Goal: Browse casually: Explore the website without a specific task or goal

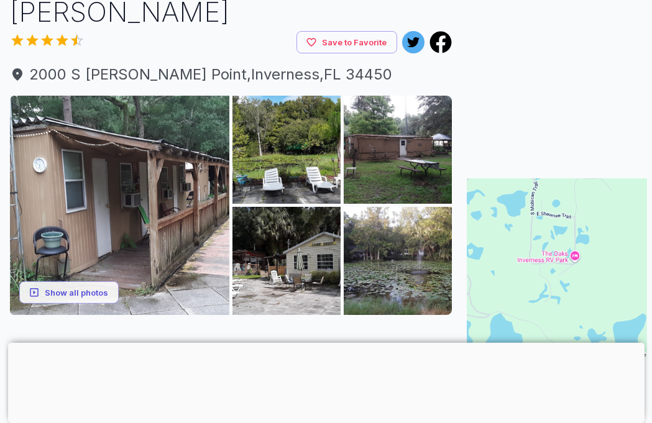
scroll to position [98, 0]
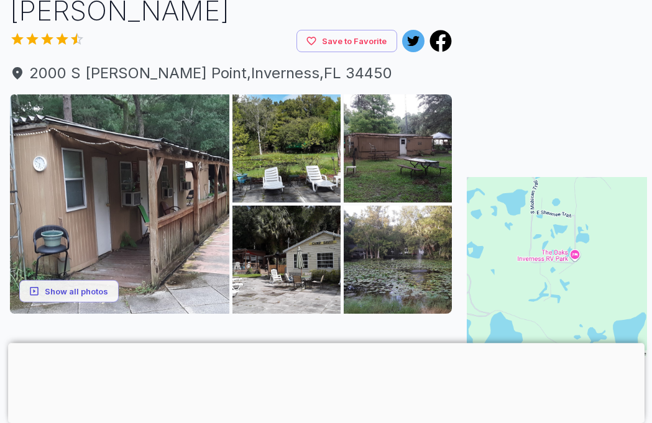
click at [86, 295] on button "Show all photos" at bounding box center [68, 291] width 99 height 23
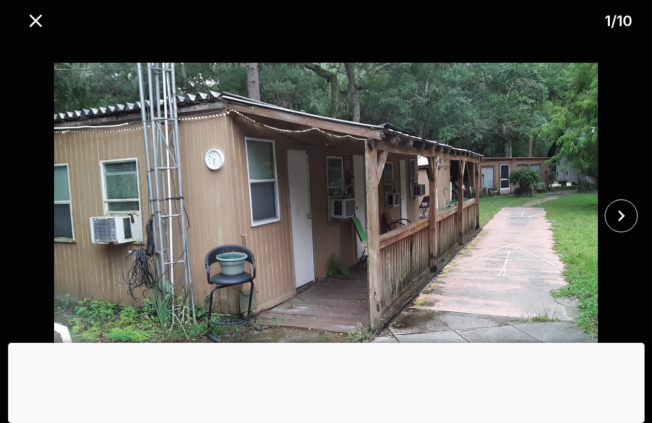
click at [627, 232] on button "close" at bounding box center [620, 215] width 33 height 33
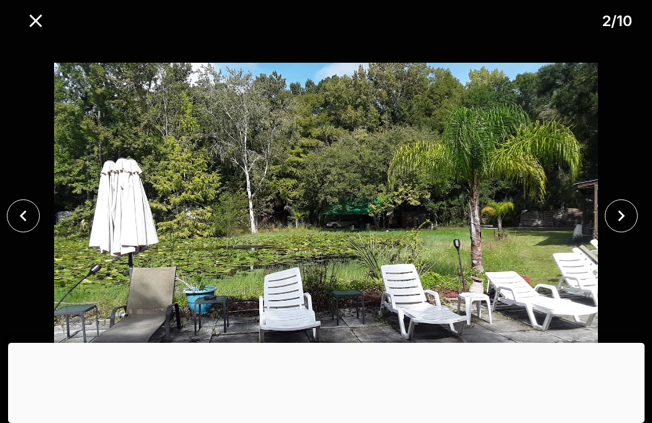
click at [632, 232] on button "close" at bounding box center [620, 215] width 33 height 33
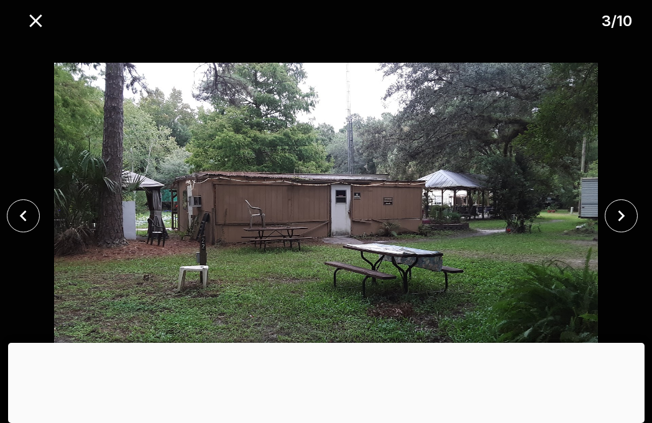
click at [629, 227] on icon "close" at bounding box center [621, 216] width 22 height 22
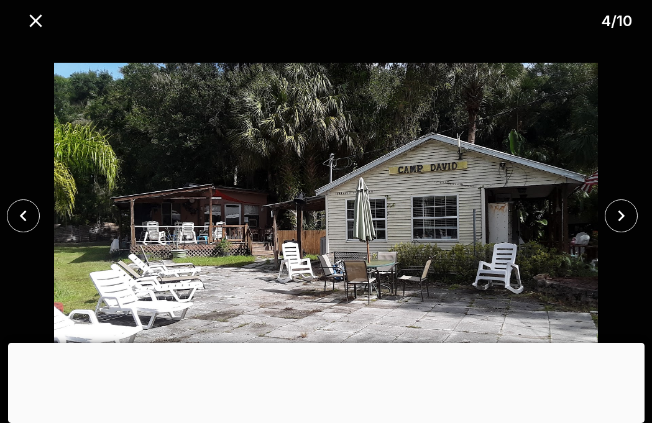
click at [627, 227] on icon "close" at bounding box center [621, 216] width 22 height 22
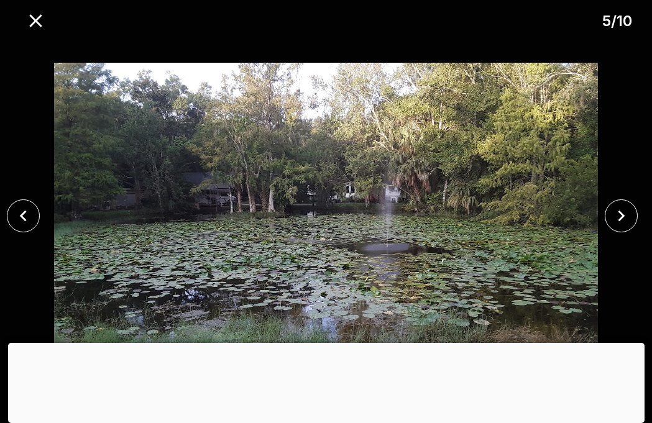
click at [635, 232] on div at bounding box center [625, 215] width 54 height 33
click at [632, 232] on button "close" at bounding box center [620, 215] width 33 height 33
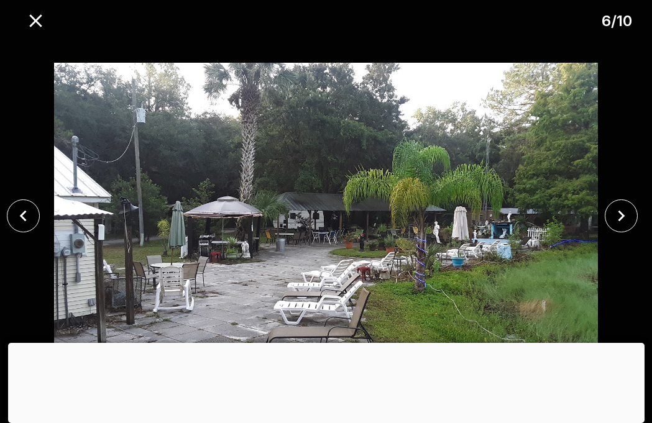
click at [630, 227] on icon "close" at bounding box center [621, 216] width 22 height 22
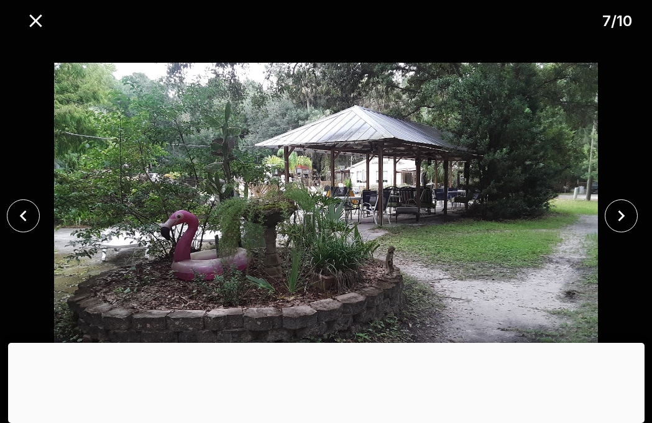
click at [625, 227] on icon "close" at bounding box center [621, 216] width 22 height 22
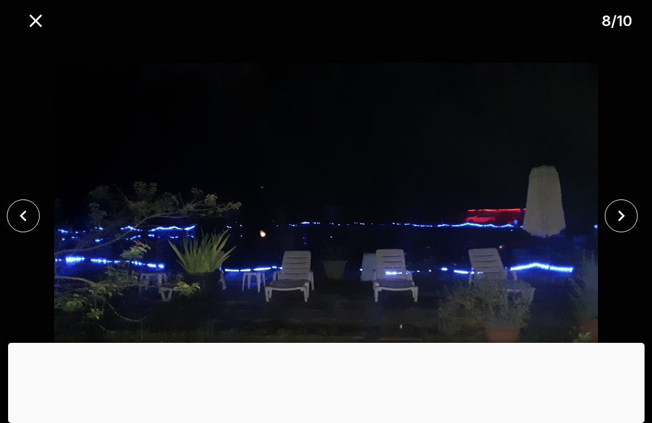
click at [632, 232] on button "close" at bounding box center [620, 215] width 33 height 33
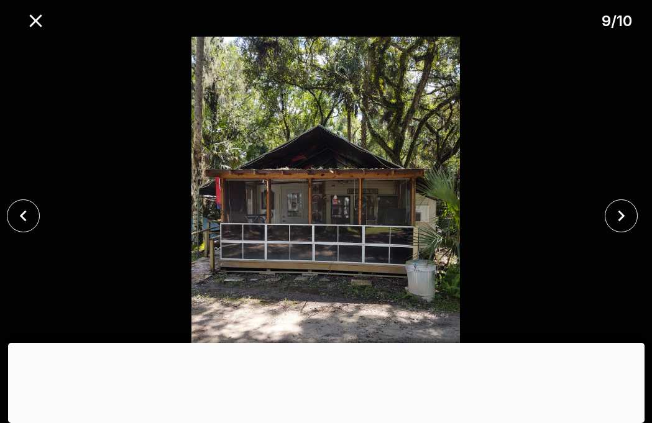
click at [622, 221] on icon "close" at bounding box center [620, 215] width 7 height 11
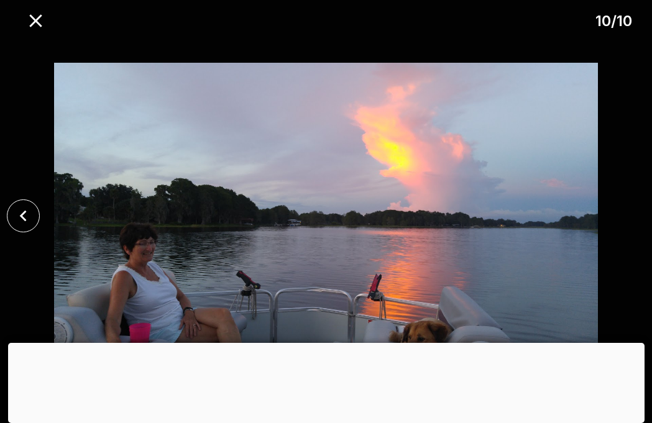
scroll to position [98, 3]
click at [36, 19] on icon "close" at bounding box center [36, 21] width 22 height 22
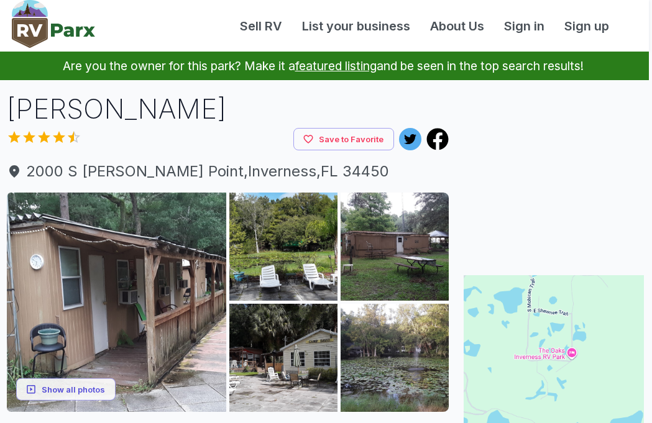
scroll to position [0, 0]
